Goal: Task Accomplishment & Management: Manage account settings

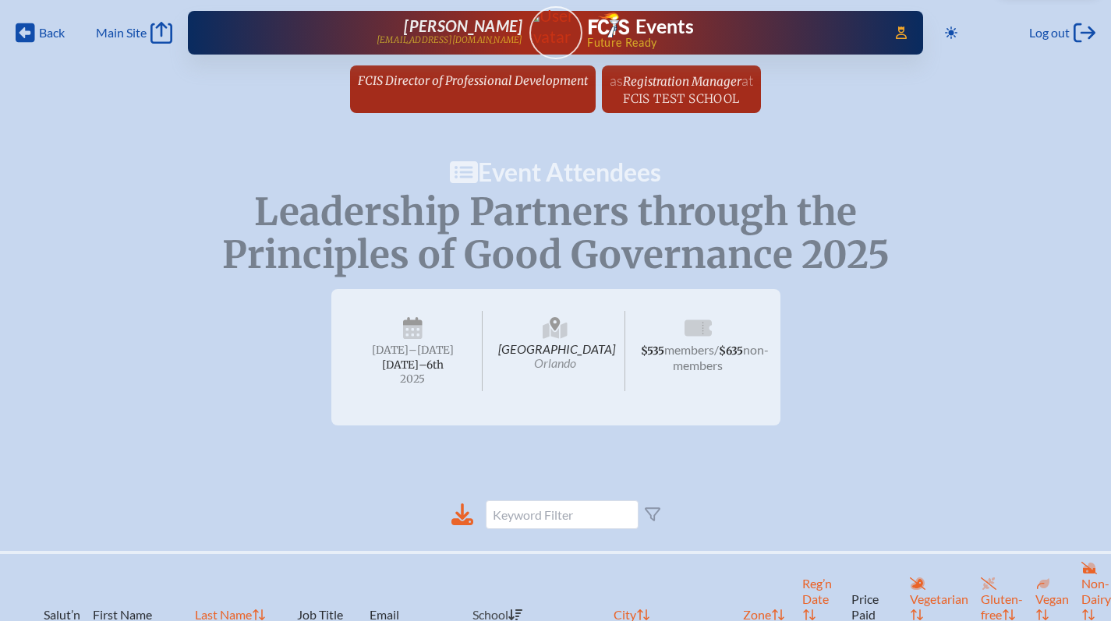
scroll to position [0, 19]
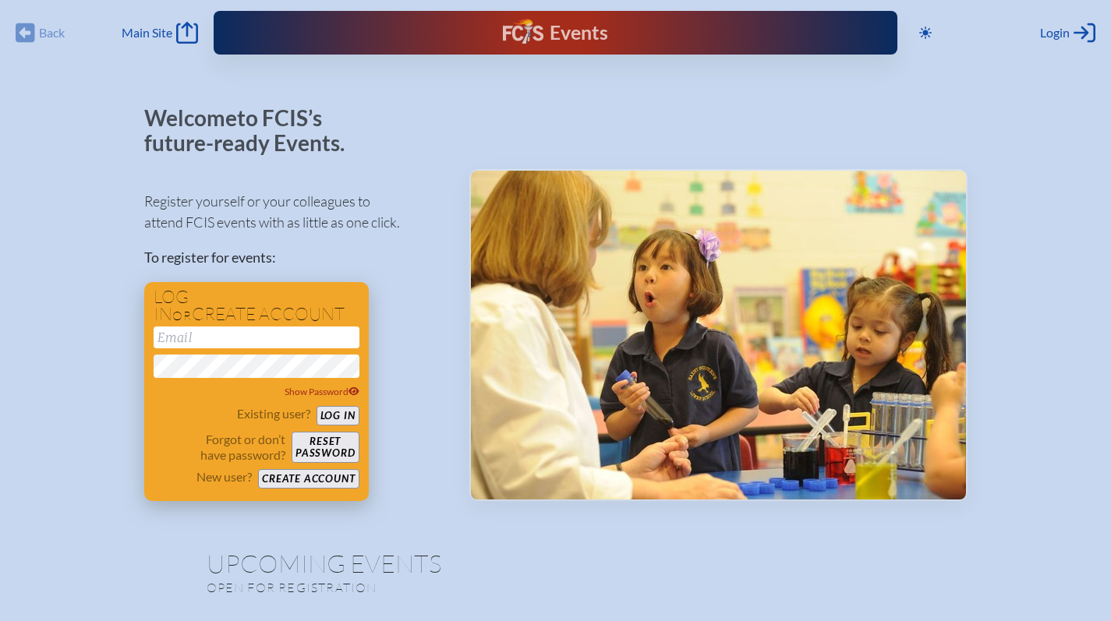
type input "[EMAIL_ADDRESS][DOMAIN_NAME]"
click at [343, 418] on button "Log in" at bounding box center [337, 415] width 43 height 19
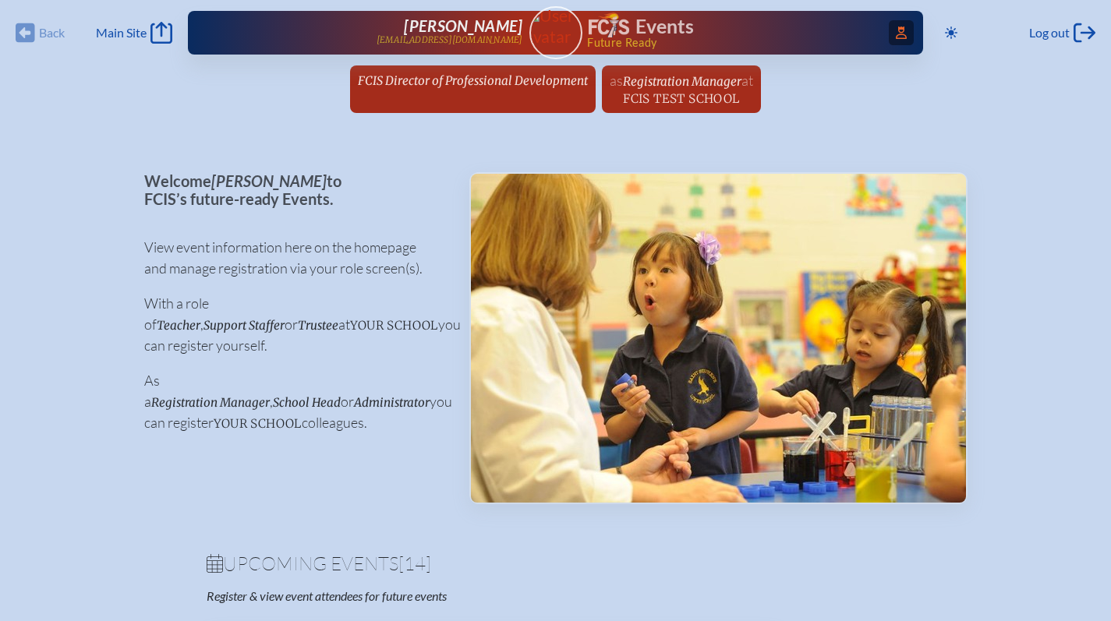
click at [902, 31] on icon "Access Users..." at bounding box center [900, 32] width 11 height 12
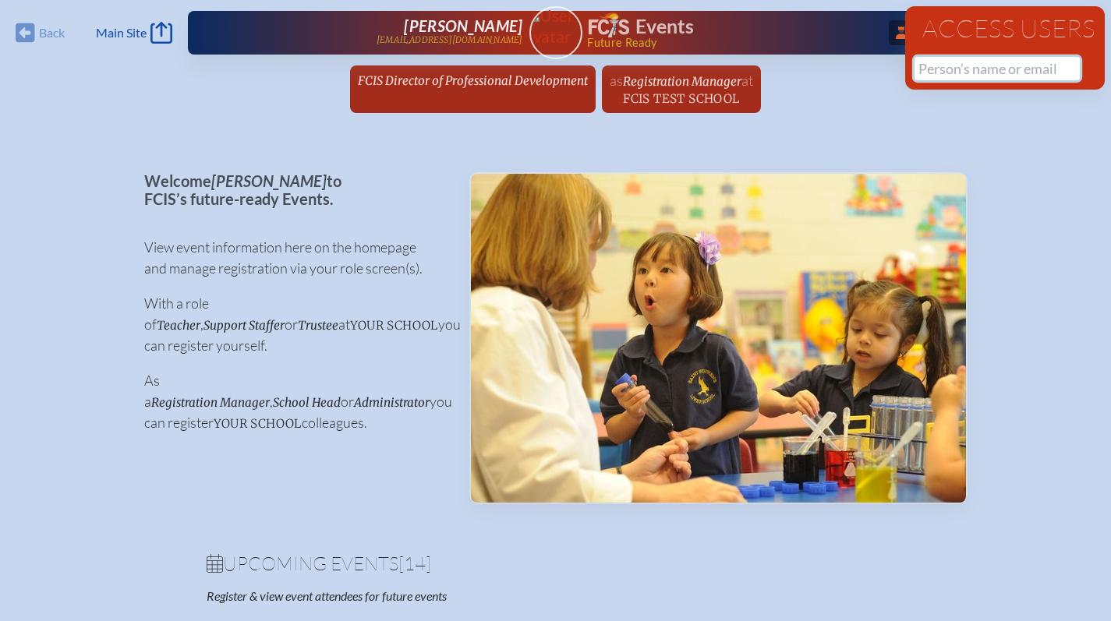
click at [961, 68] on input "text" at bounding box center [996, 68] width 165 height 23
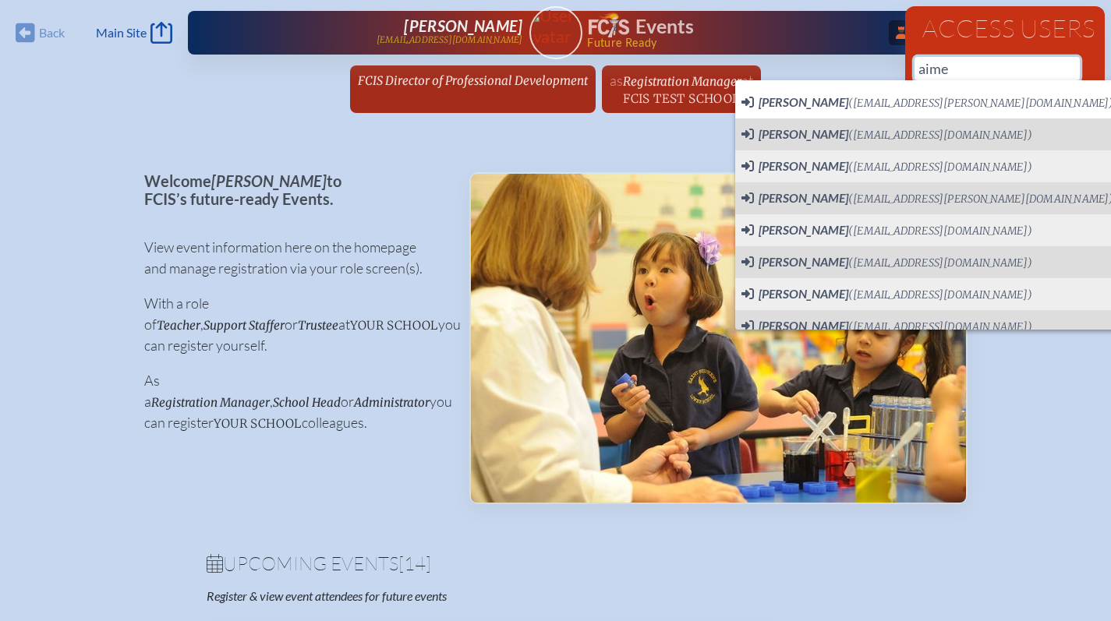
scroll to position [0, 12]
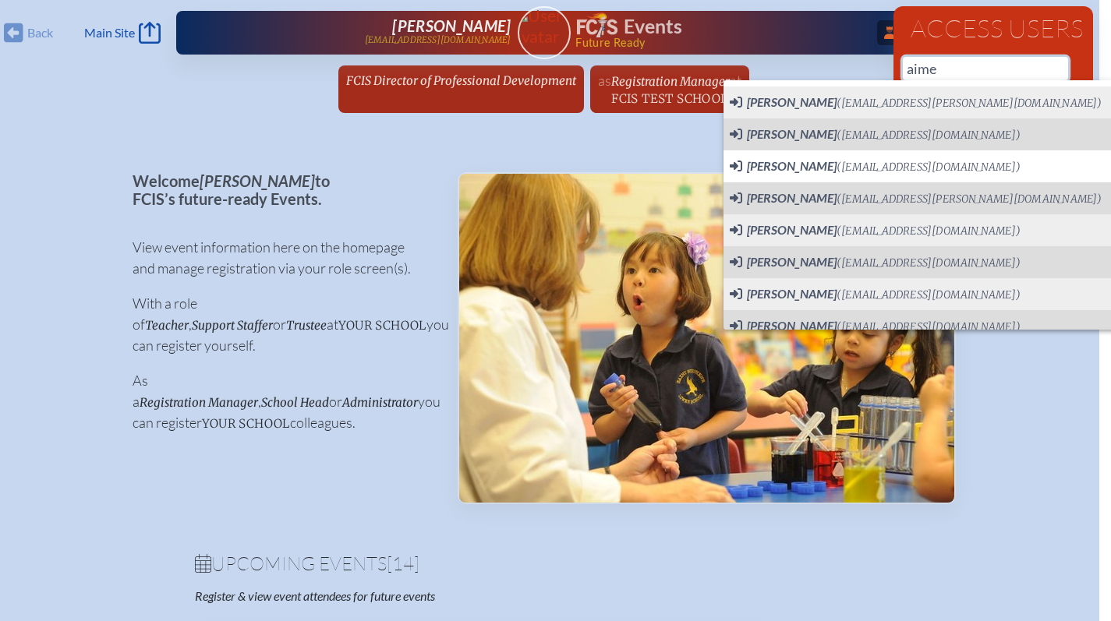
type input "[EMAIL_ADDRESS][DOMAIN_NAME]"
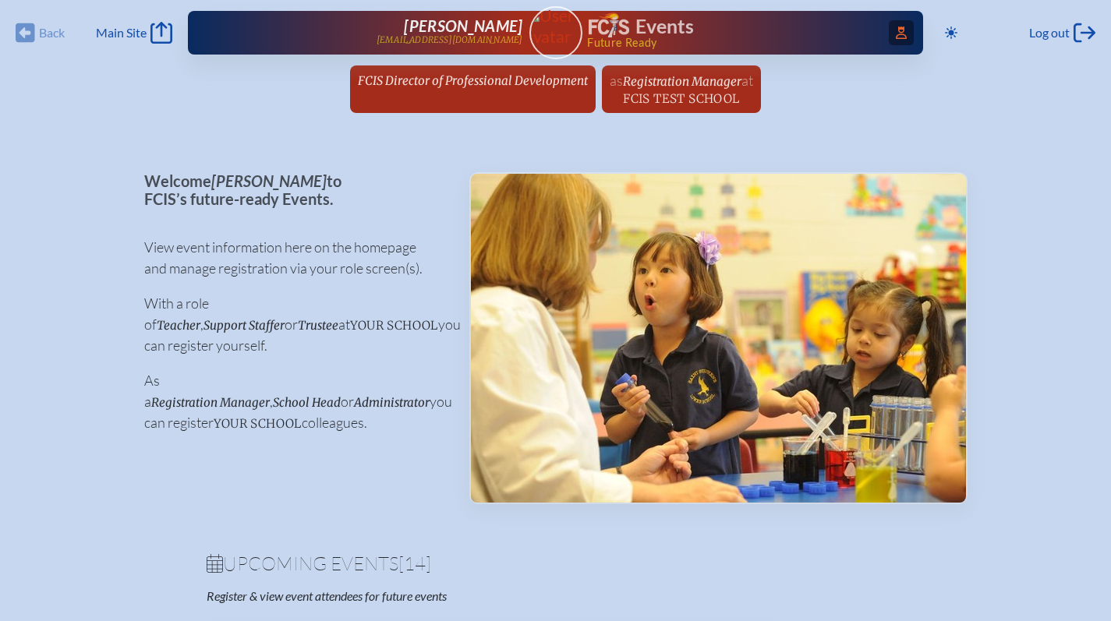
click at [895, 34] on icon "Access Users..." at bounding box center [900, 32] width 11 height 12
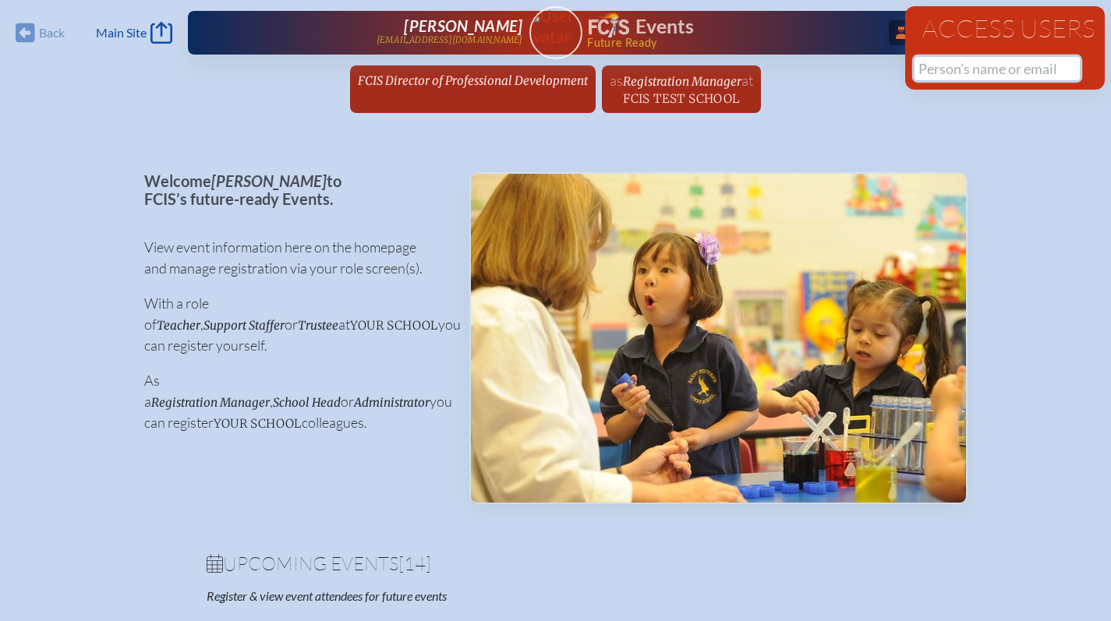
click at [952, 70] on input "text" at bounding box center [996, 68] width 165 height 23
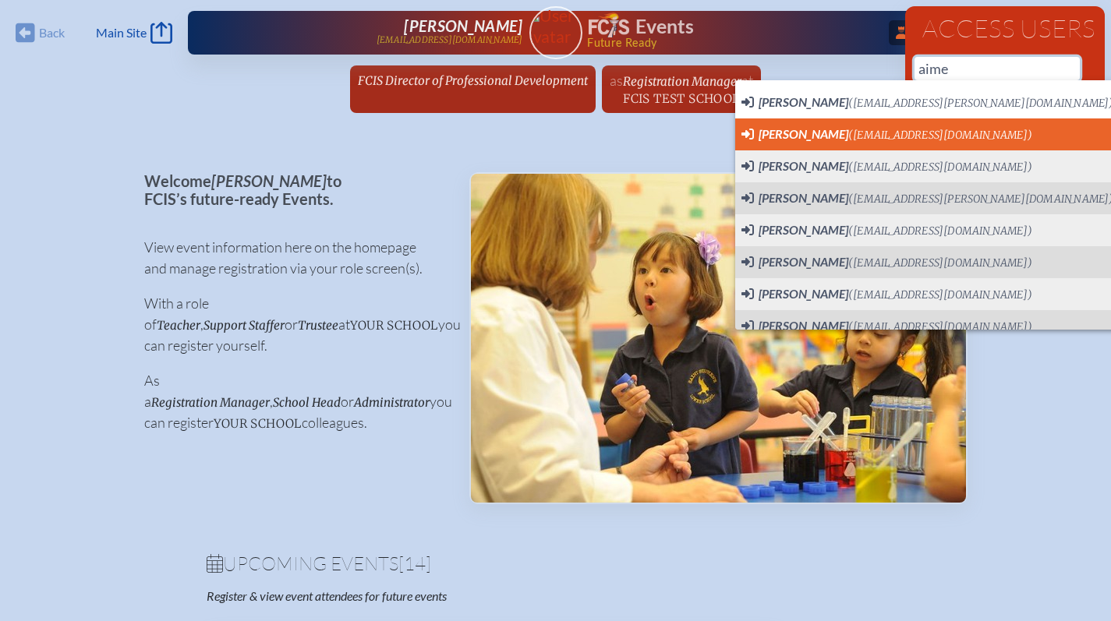
scroll to position [0, 12]
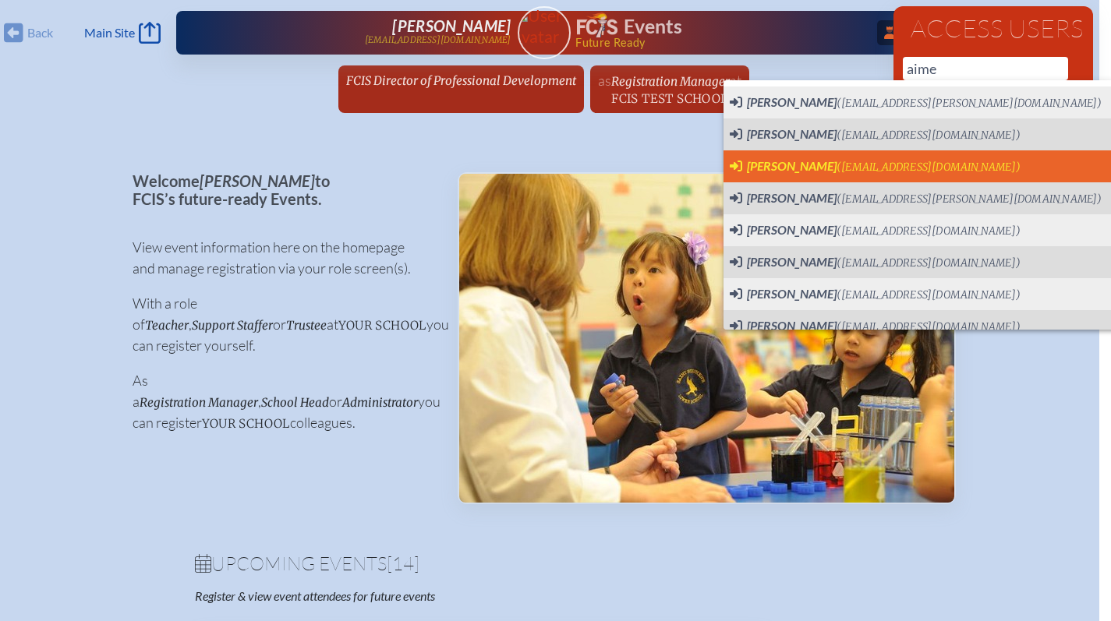
click at [906, 173] on span "(asanders@farragut.org)" at bounding box center [928, 167] width 184 height 13
type input "[EMAIL_ADDRESS][DOMAIN_NAME]"
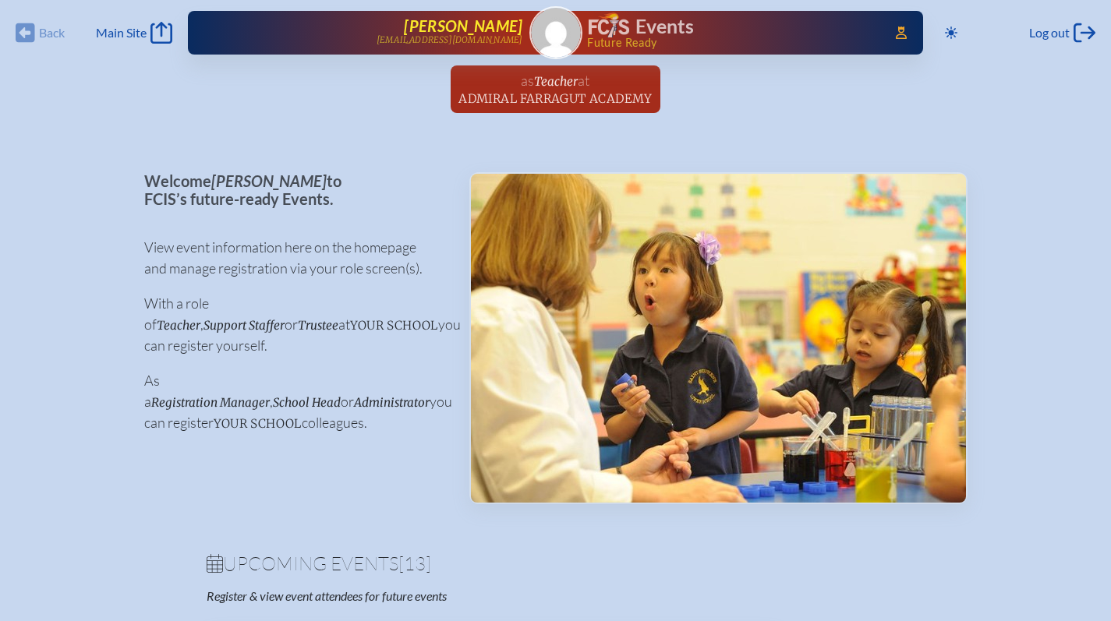
click at [502, 30] on span "[PERSON_NAME]" at bounding box center [463, 25] width 118 height 19
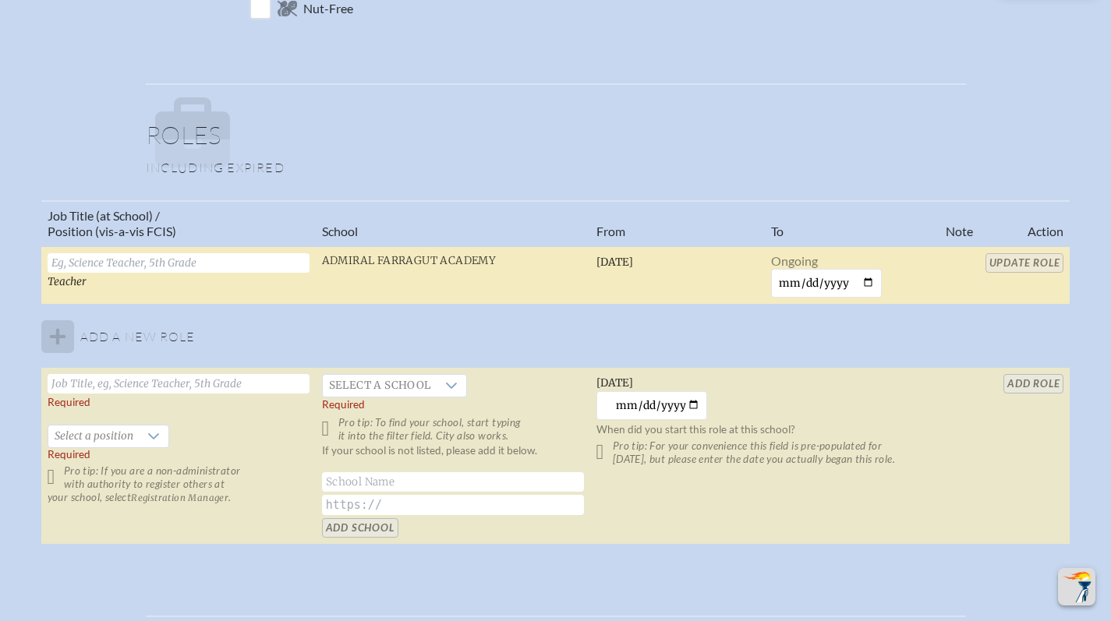
scroll to position [928, 0]
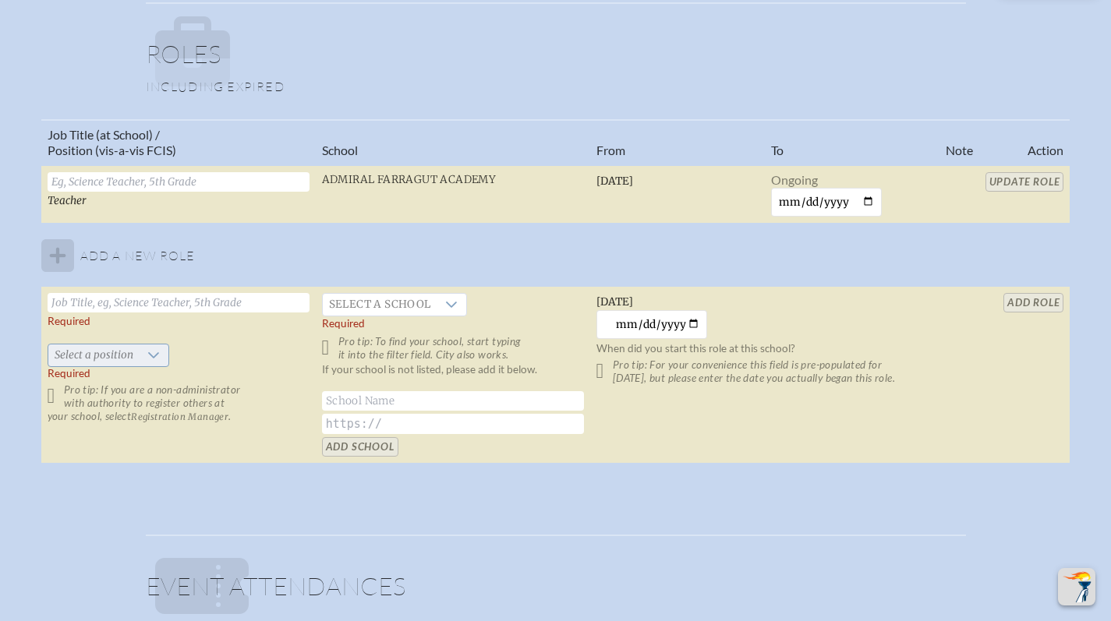
click at [120, 357] on span "Select a position" at bounding box center [93, 355] width 91 height 22
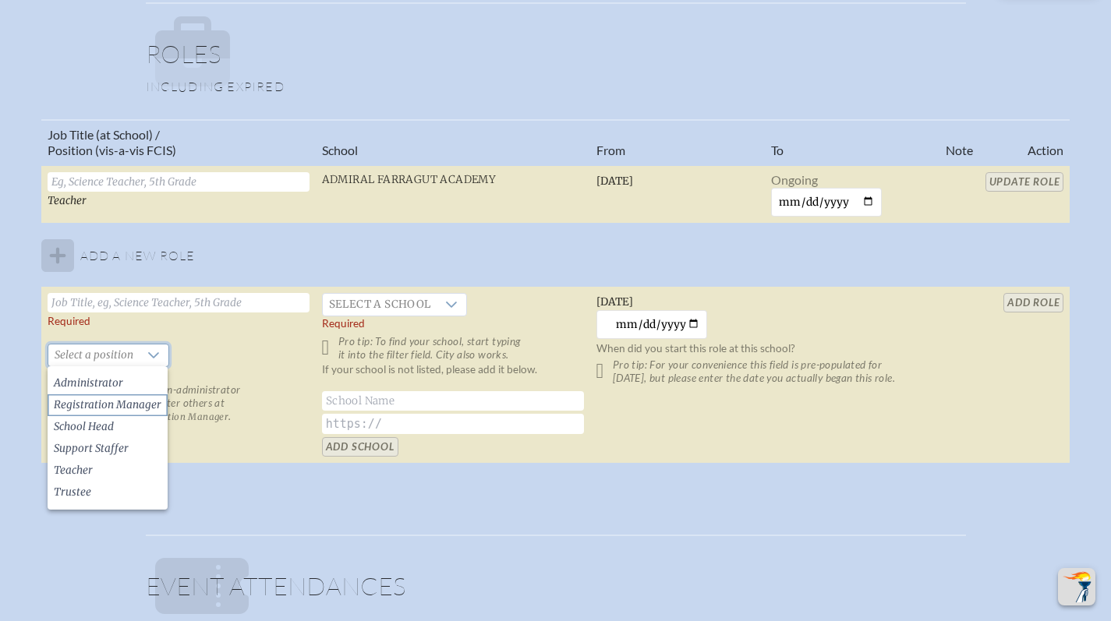
click at [122, 400] on span "Registration Manager" at bounding box center [108, 405] width 108 height 16
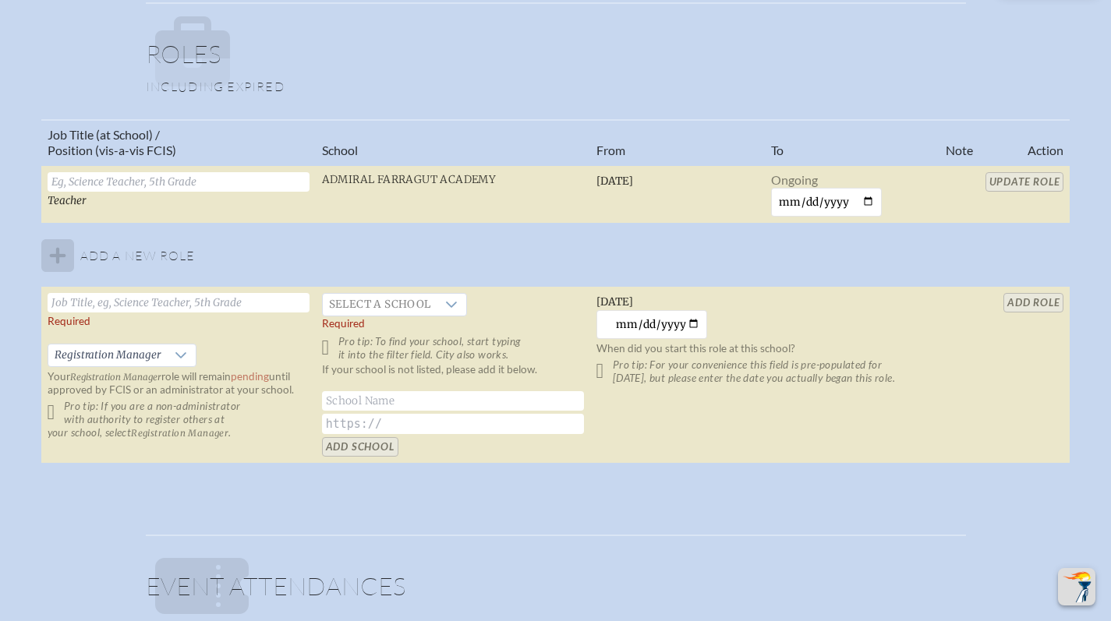
click at [147, 308] on input "text" at bounding box center [179, 302] width 262 height 19
type input "Teacher"
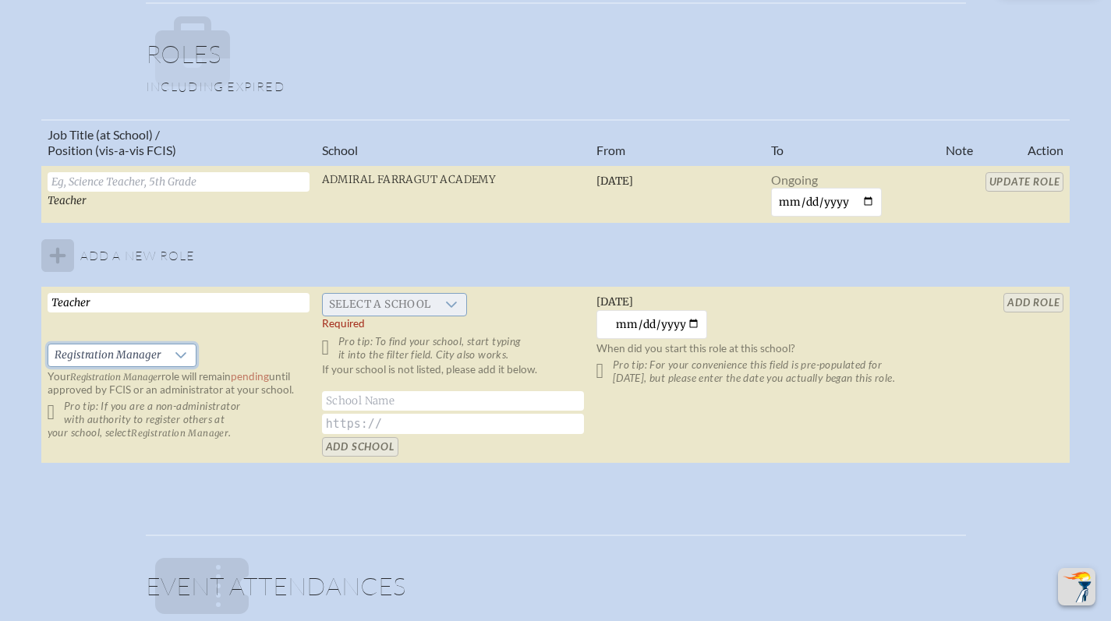
click at [380, 299] on span "Select a school" at bounding box center [380, 305] width 115 height 22
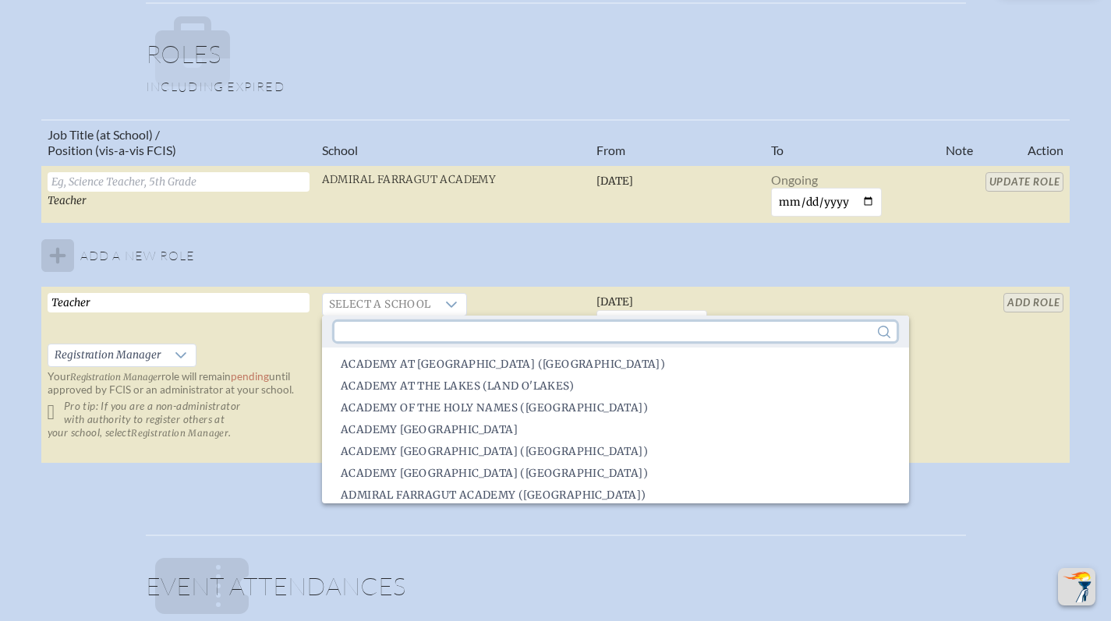
click at [422, 333] on input "text" at bounding box center [615, 331] width 562 height 19
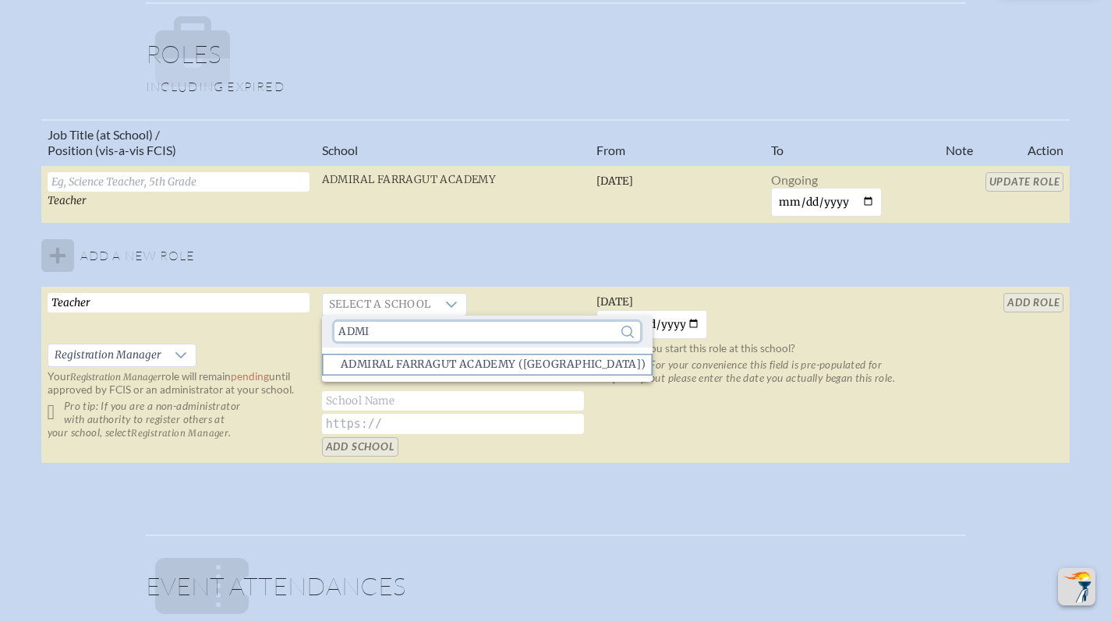
type input "admi"
click at [436, 363] on span "Admiral Farragut Academy ([GEOGRAPHIC_DATA])" at bounding box center [494, 365] width 306 height 16
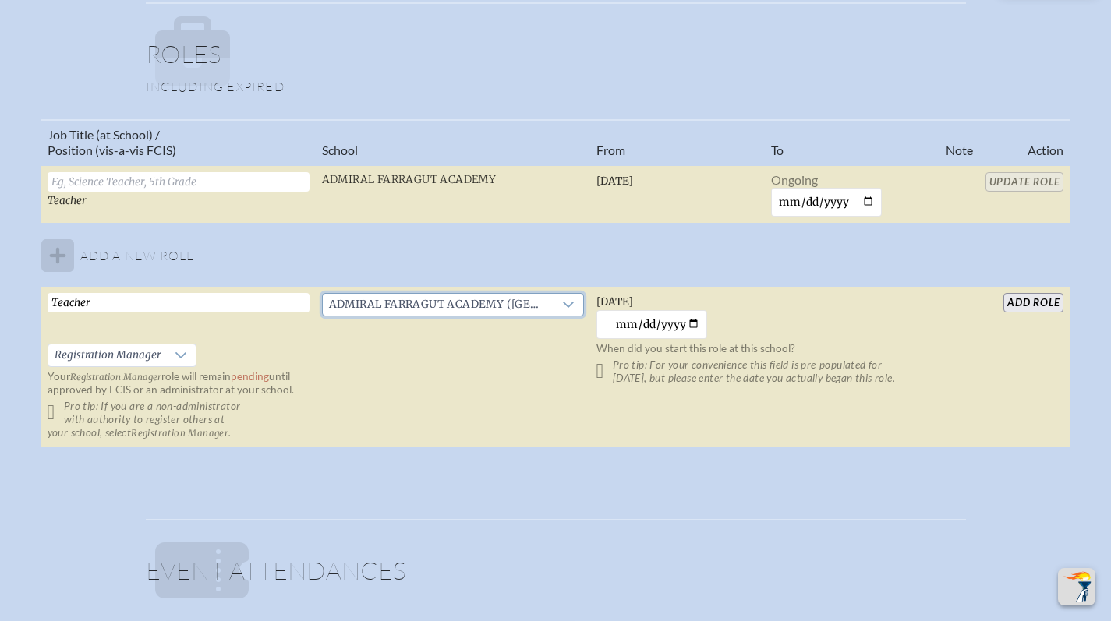
click at [1030, 304] on input "add Role" at bounding box center [1033, 302] width 60 height 19
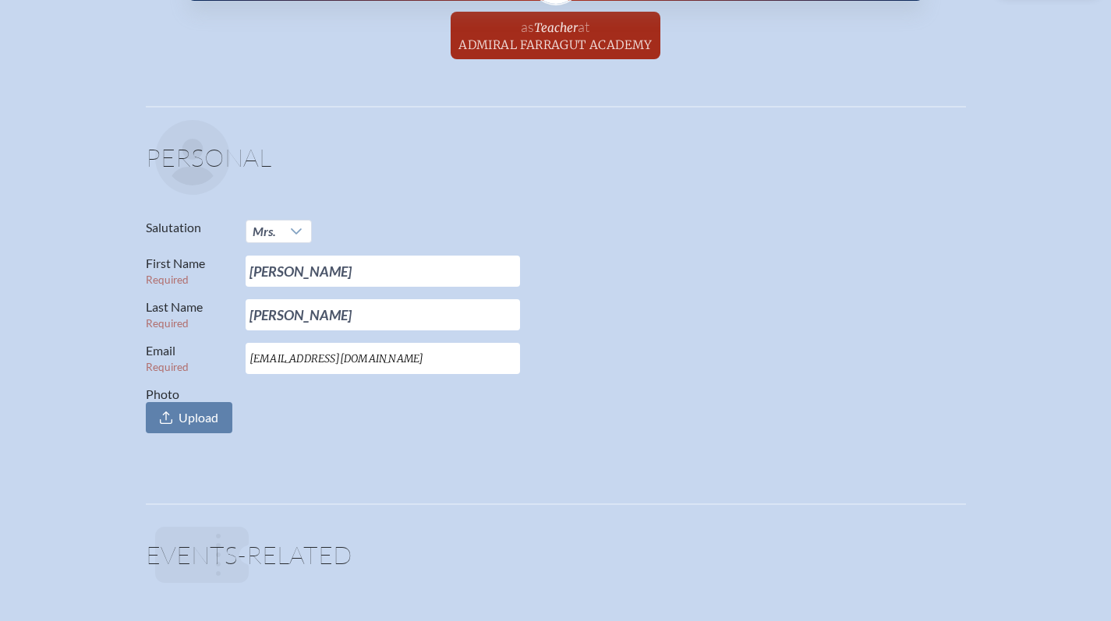
scroll to position [0, 0]
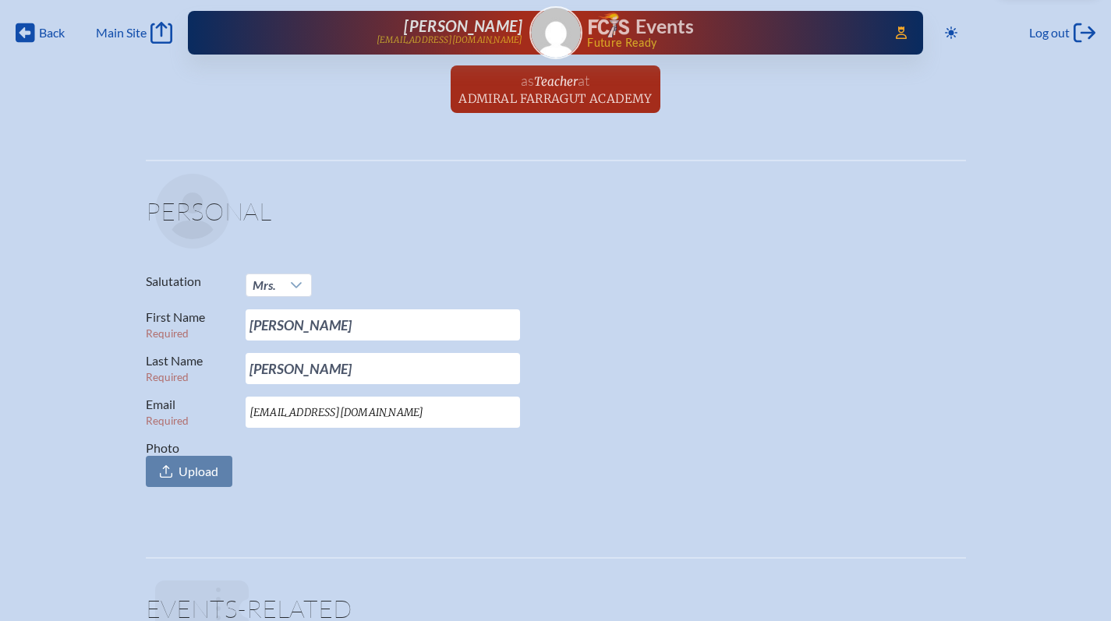
click at [616, 21] on img at bounding box center [608, 24] width 41 height 25
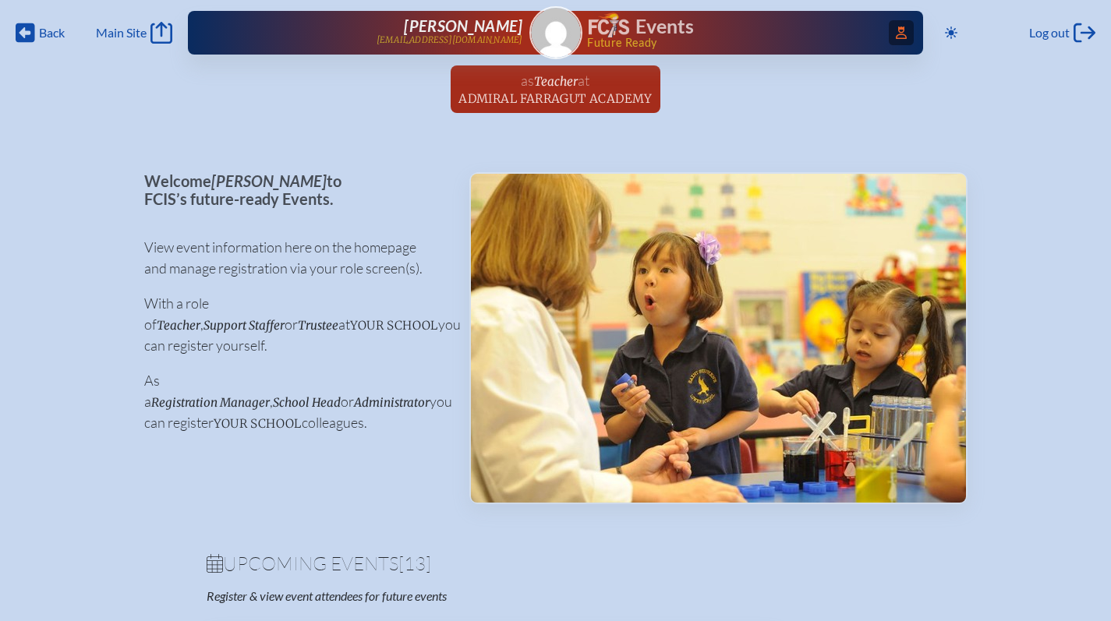
click at [895, 31] on icon "Access Users..." at bounding box center [900, 32] width 11 height 12
click at [895, 32] on icon at bounding box center [900, 32] width 11 height 12
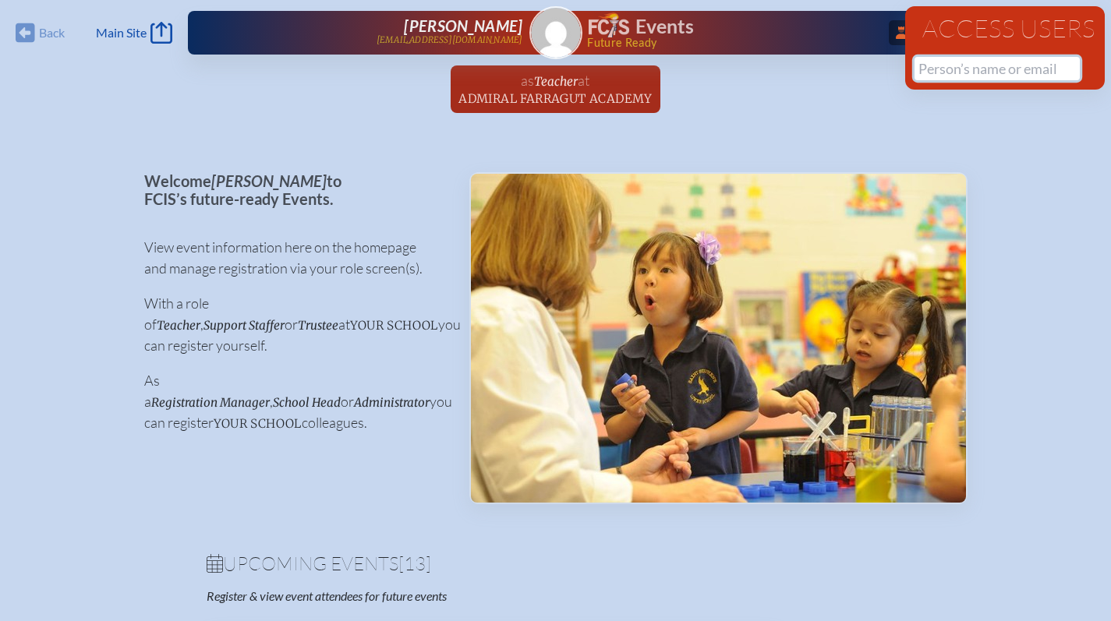
click at [937, 76] on input "text" at bounding box center [996, 68] width 165 height 23
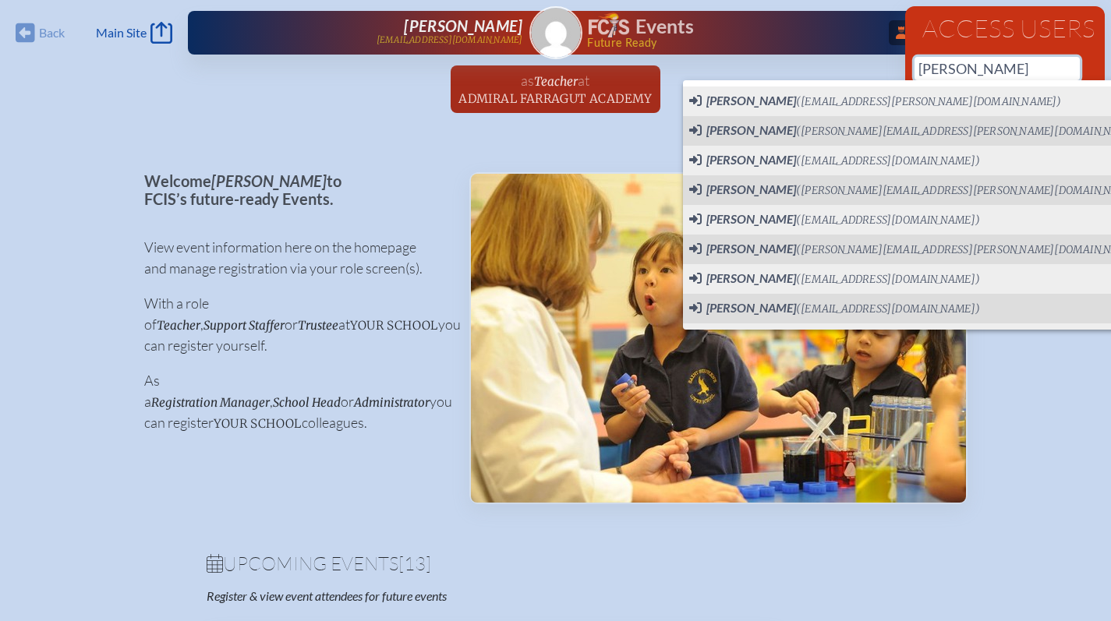
scroll to position [0, 12]
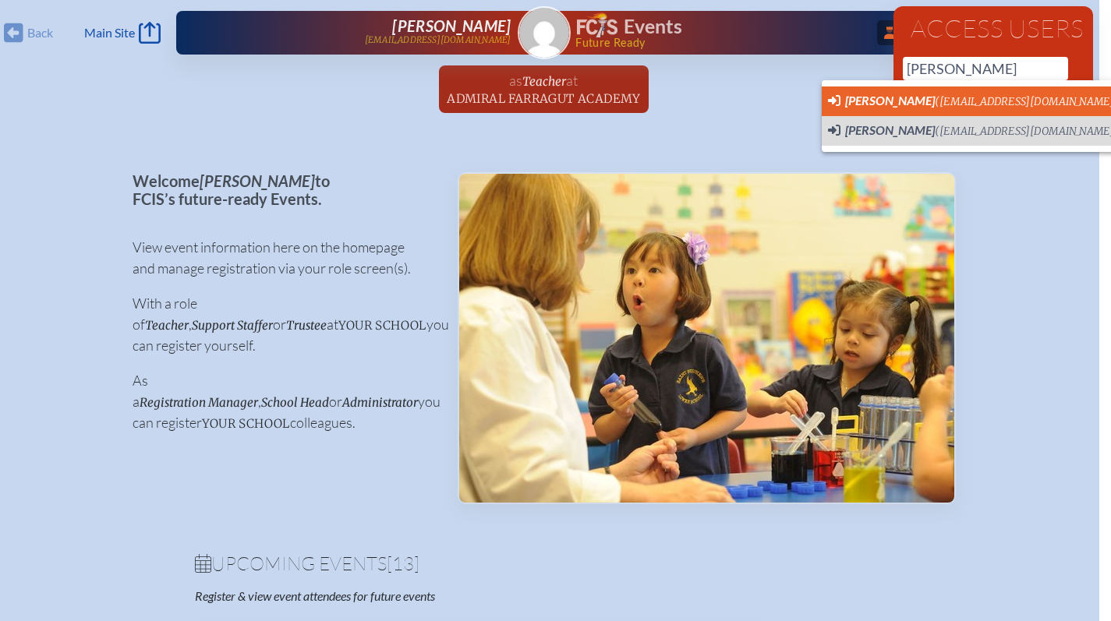
click at [929, 112] on li "Nicole Robison (nrobison@fcis.org)" at bounding box center [972, 102] width 303 height 30
type input "[EMAIL_ADDRESS][DOMAIN_NAME]"
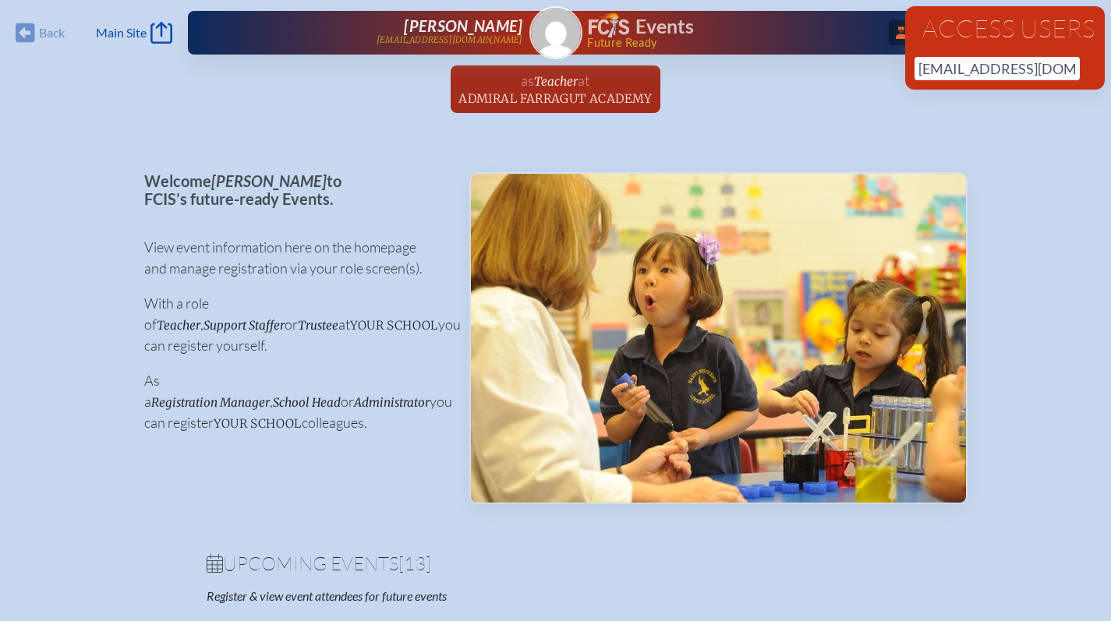
click at [949, 104] on ul "as Teacher at Admiral Farragut Academy since August 7th, 2023" at bounding box center [555, 93] width 1111 height 57
click at [889, 44] on span "...Close Access Users" at bounding box center [900, 32] width 25 height 25
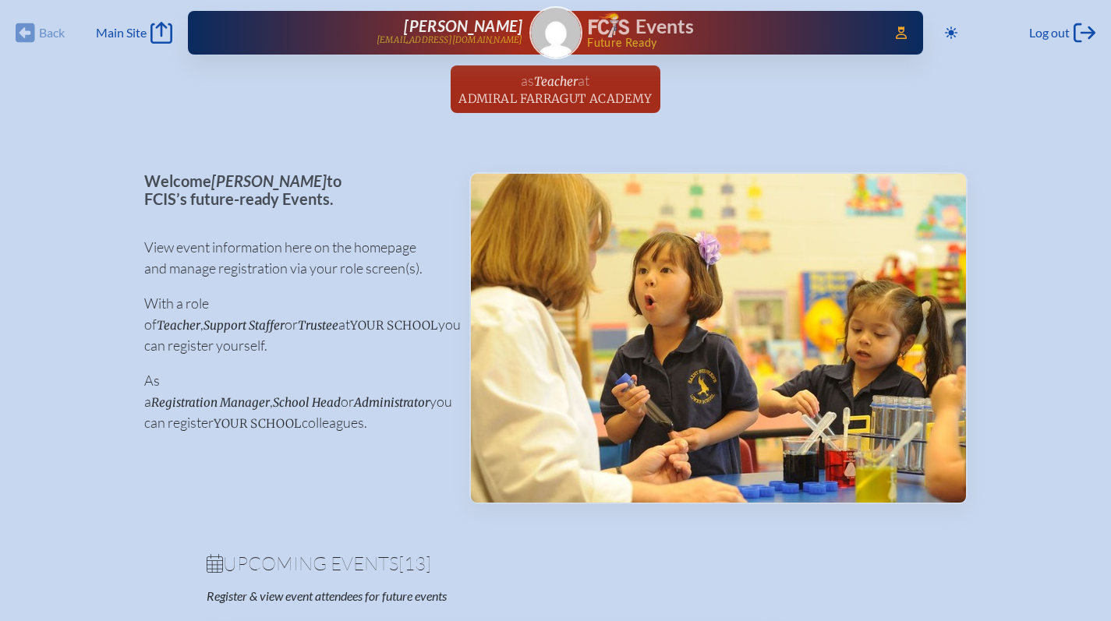
click at [1016, 33] on div "Toggle to Dark Mode Log out Log out" at bounding box center [1016, 32] width 157 height 25
click at [1029, 33] on span "Log out" at bounding box center [1049, 33] width 41 height 16
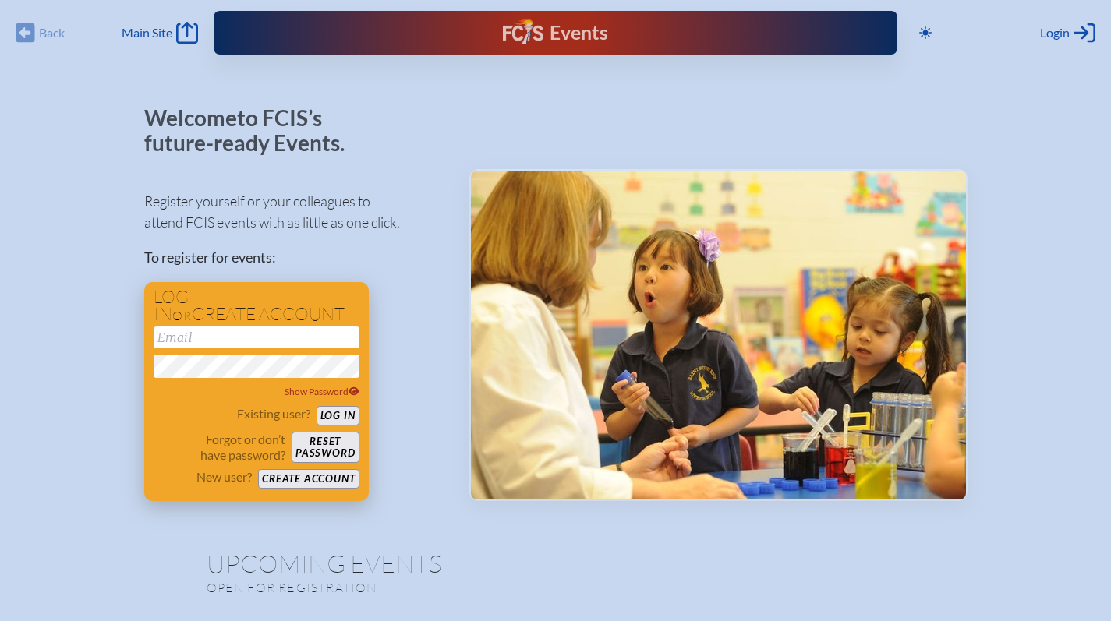
type input "[EMAIL_ADDRESS][DOMAIN_NAME]"
click at [337, 416] on button "Log in" at bounding box center [337, 415] width 43 height 19
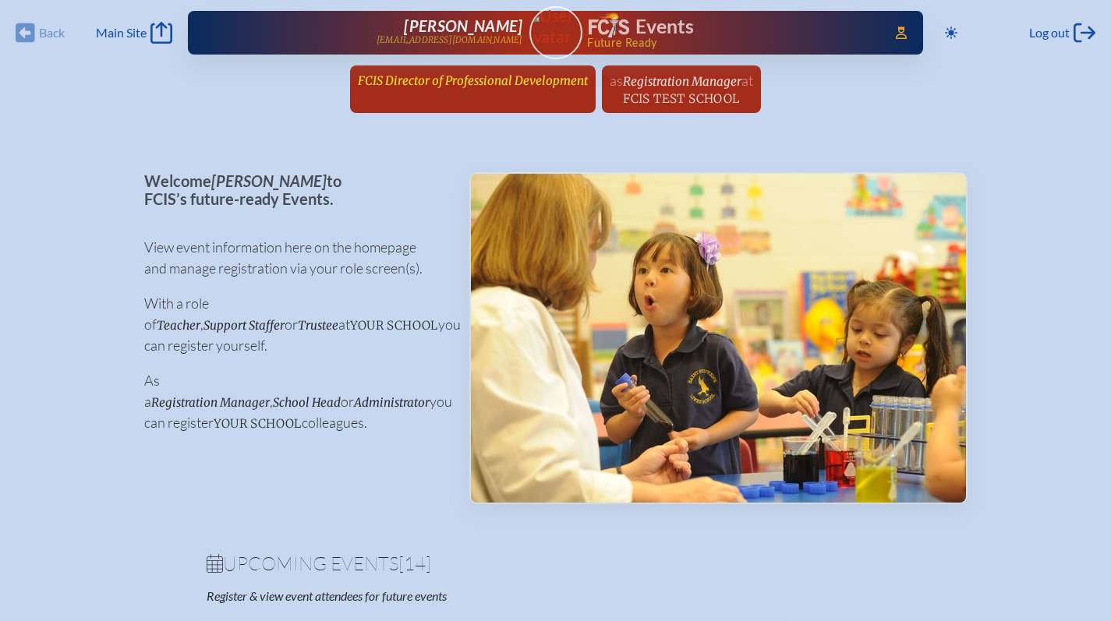
click at [503, 82] on span "FCIS Director of Professional Development" at bounding box center [473, 80] width 230 height 15
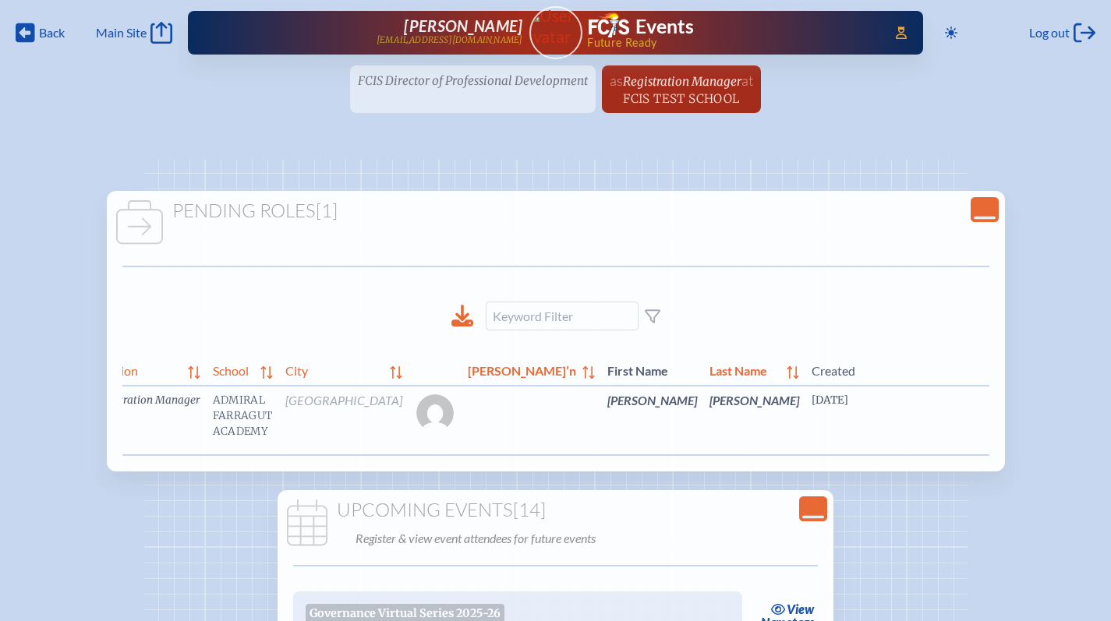
scroll to position [0, 40]
click at [1097, 417] on link "edit Person’s Details" at bounding box center [1123, 423] width 52 height 49
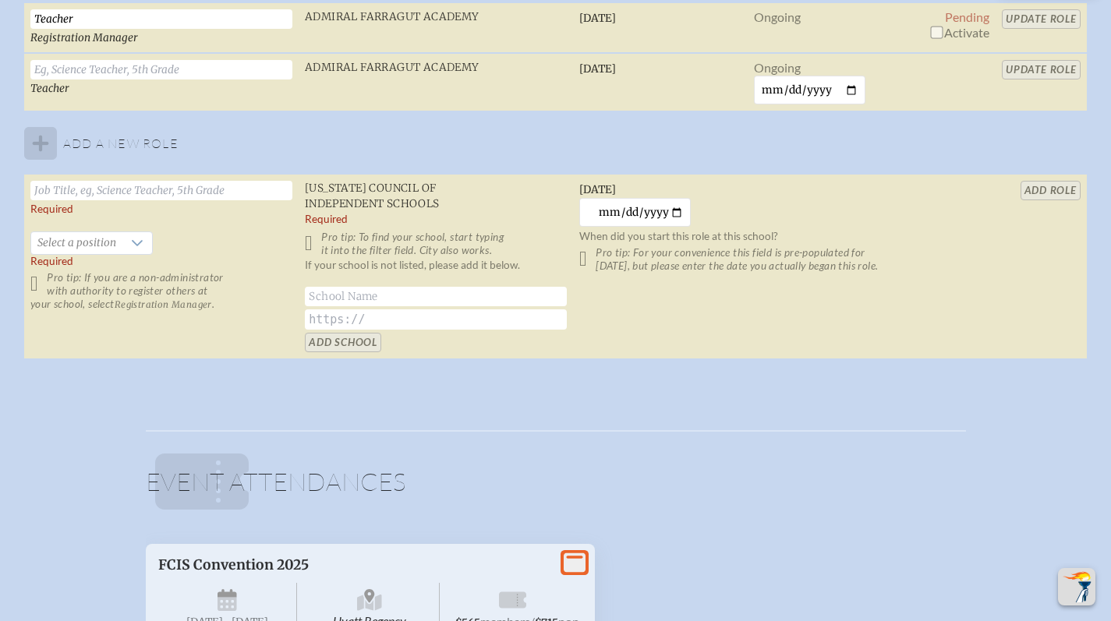
scroll to position [1018, 0]
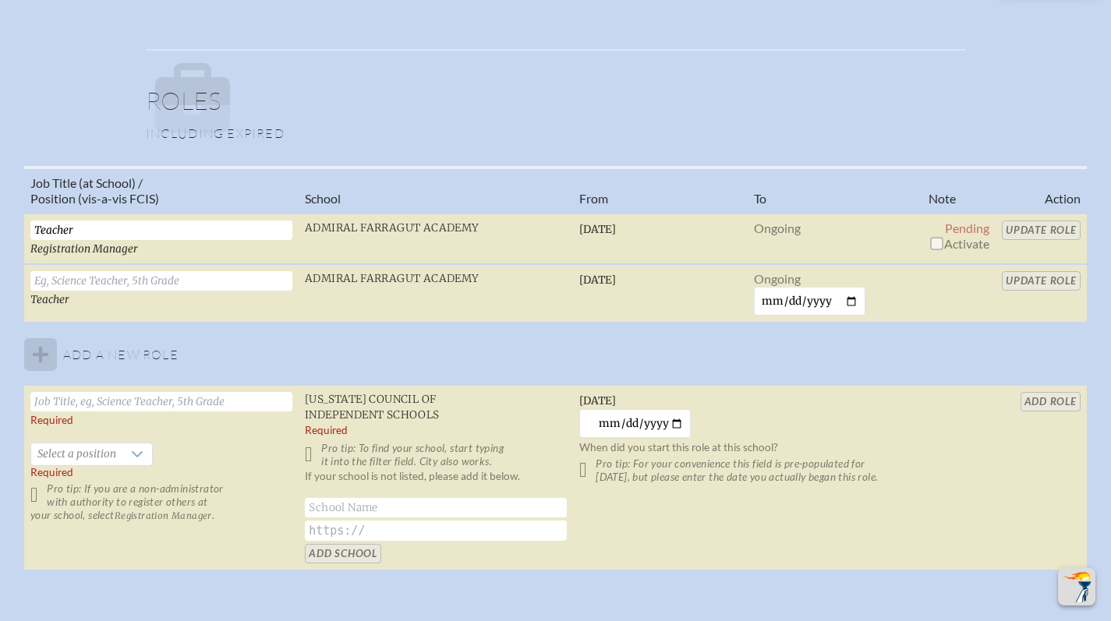
click at [931, 242] on input "checkbox" at bounding box center [936, 243] width 12 height 12
checkbox input "true"
click at [1033, 232] on input "Update Role" at bounding box center [1040, 230] width 79 height 19
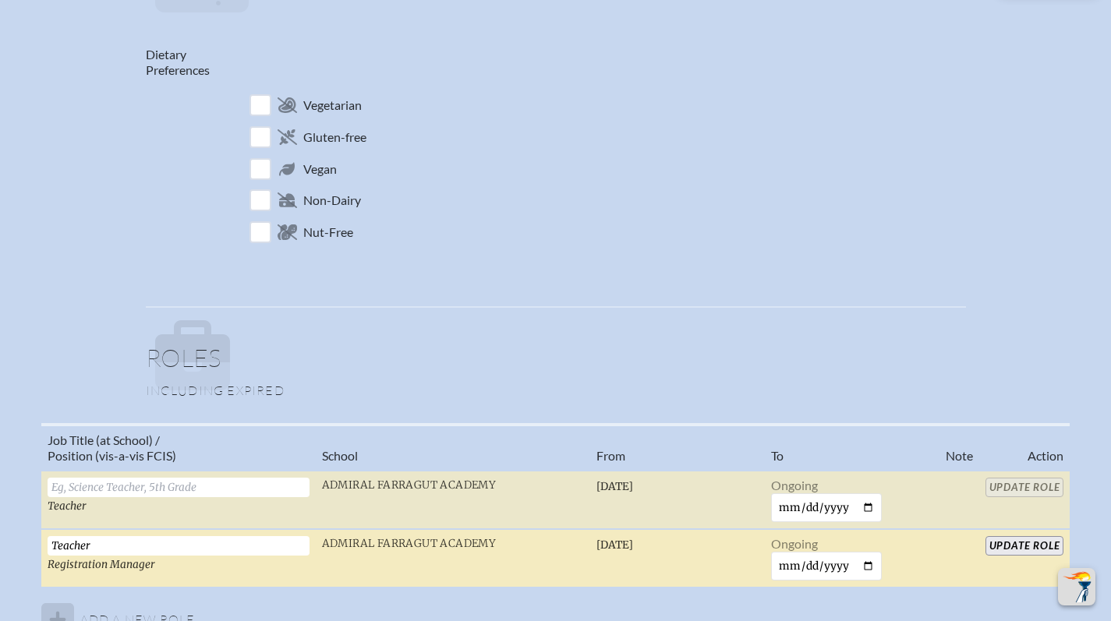
scroll to position [671, 0]
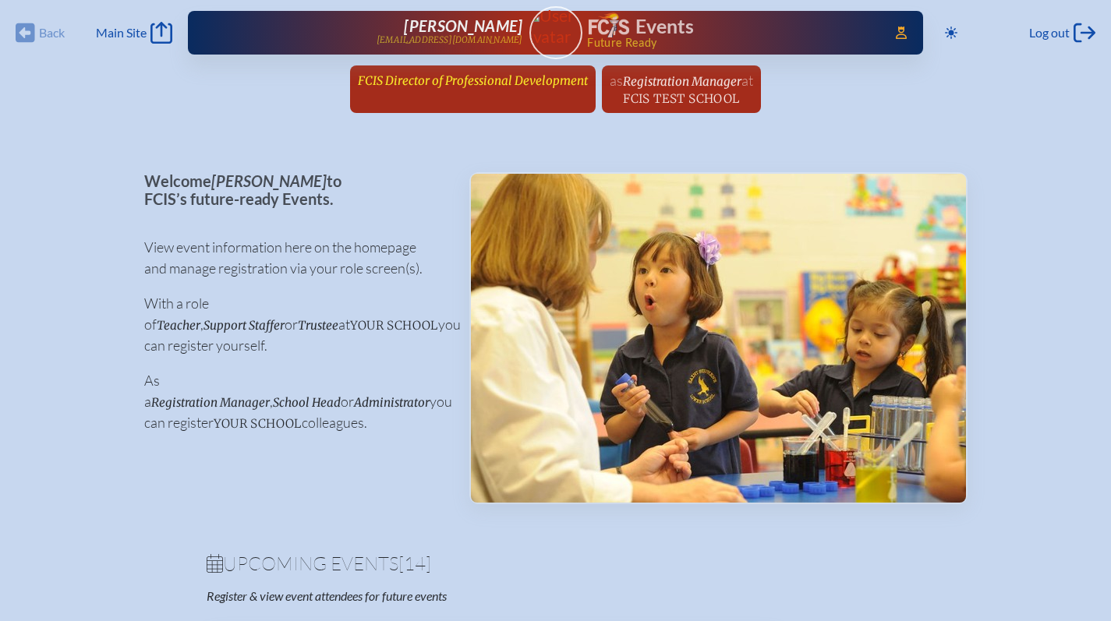
click at [406, 87] on span "FCIS Director of Professional Development" at bounding box center [473, 80] width 230 height 15
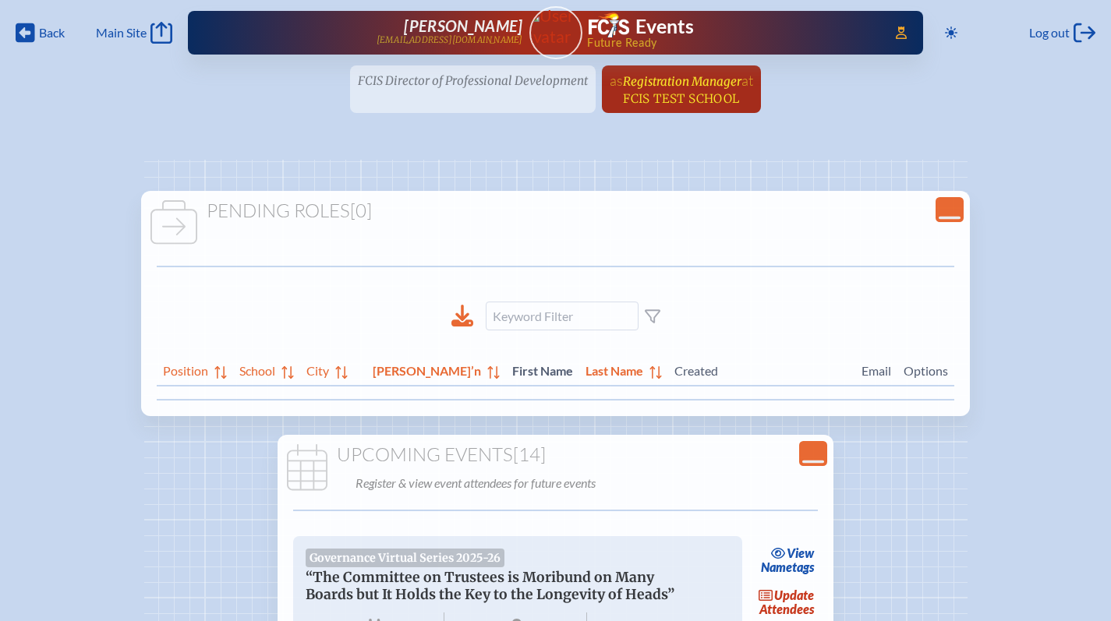
click at [698, 97] on span "FCIS Test School" at bounding box center [681, 98] width 116 height 15
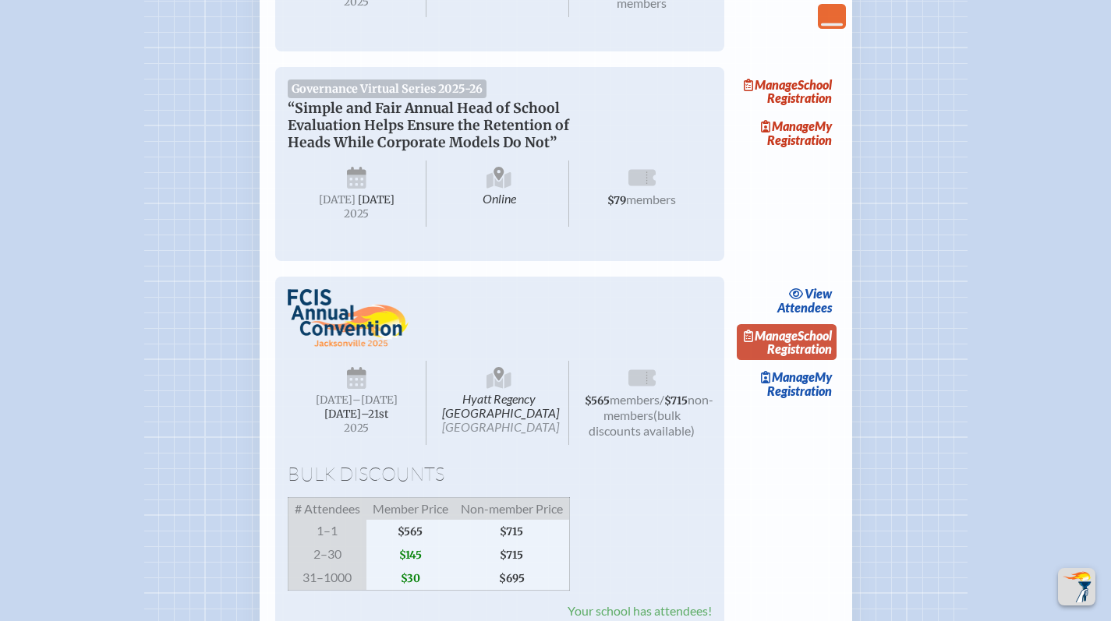
scroll to position [1739, 0]
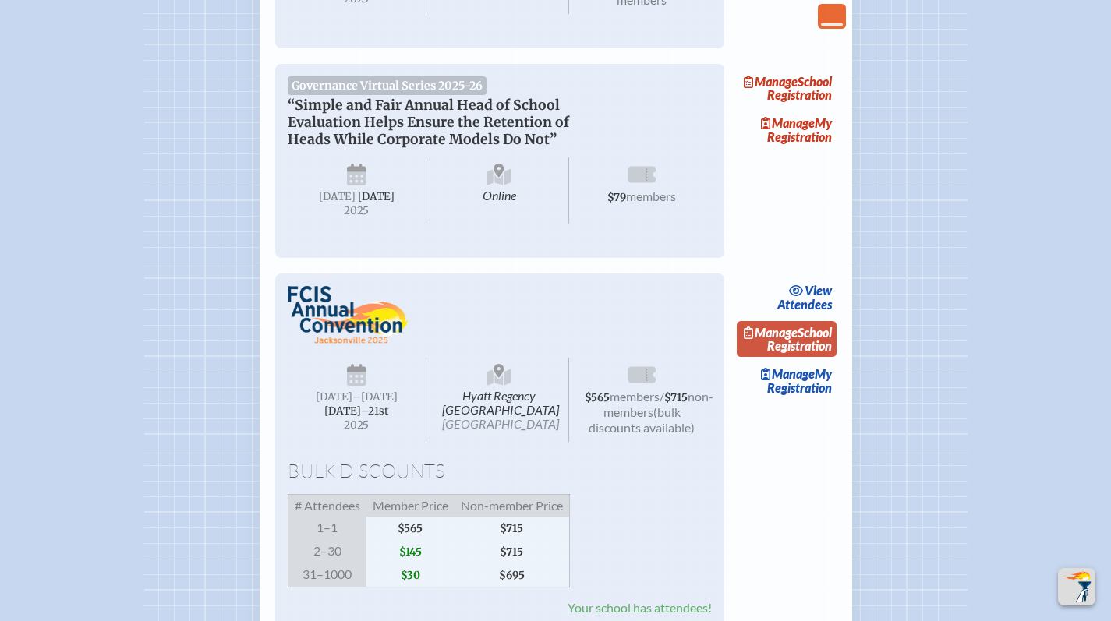
click at [807, 357] on link "Manage School Registration" at bounding box center [786, 339] width 100 height 36
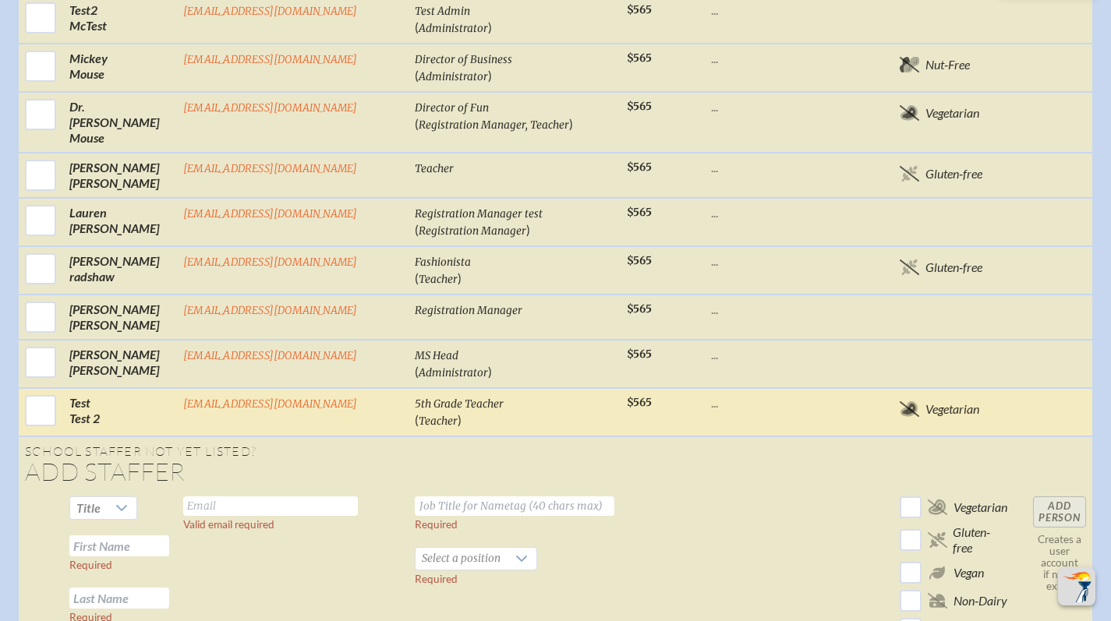
scroll to position [1313, 0]
